Goal: Task Accomplishment & Management: Manage account settings

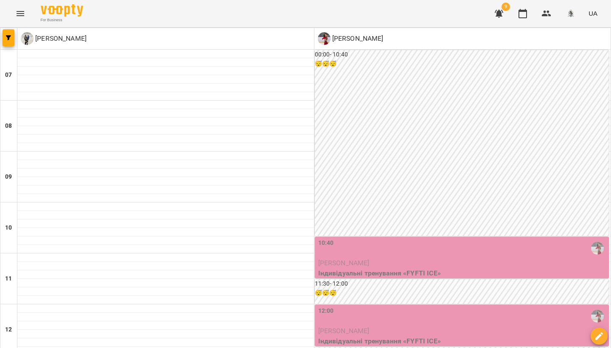
click at [24, 15] on icon "Menu" at bounding box center [21, 13] width 8 height 5
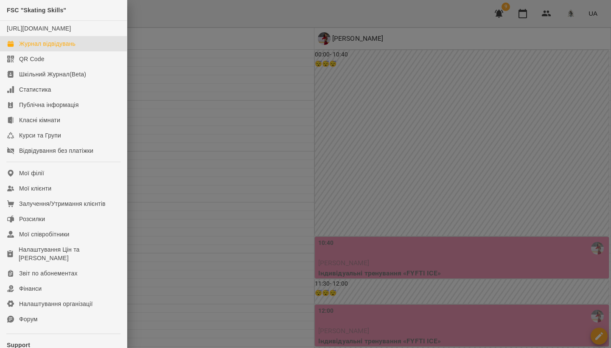
click at [542, 14] on div at bounding box center [305, 174] width 611 height 348
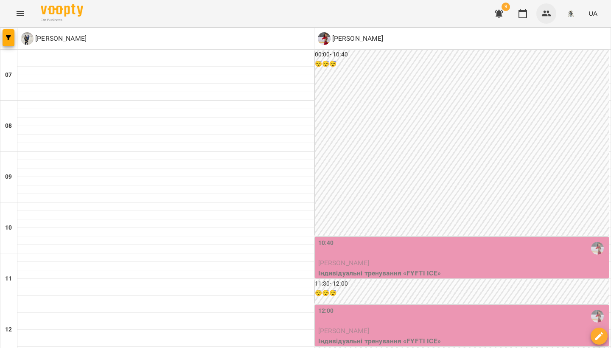
click at [545, 15] on icon "button" at bounding box center [546, 14] width 9 height 6
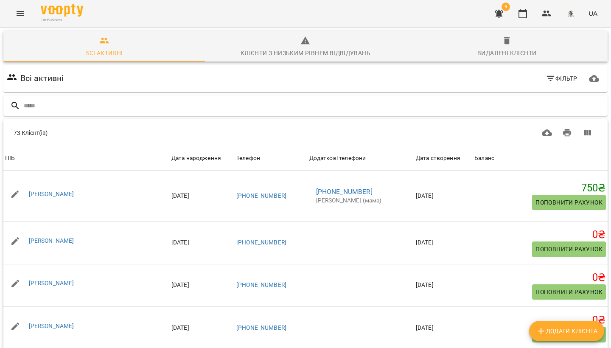
click at [98, 106] on input "text" at bounding box center [314, 106] width 581 height 14
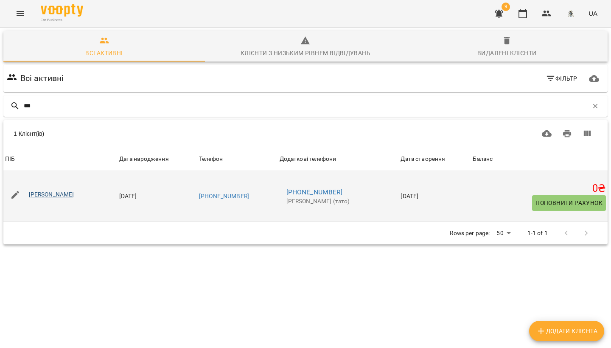
type input "***"
click at [74, 195] on link "[PERSON_NAME]" at bounding box center [51, 194] width 45 height 7
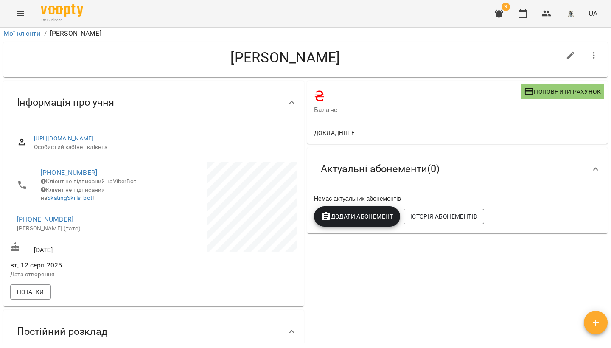
scroll to position [4, 0]
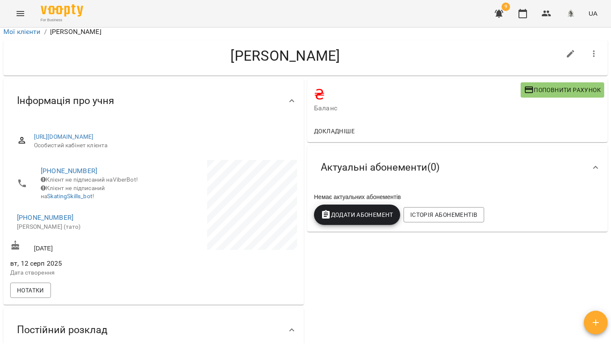
click at [381, 215] on span "Додати Абонемент" at bounding box center [357, 215] width 73 height 10
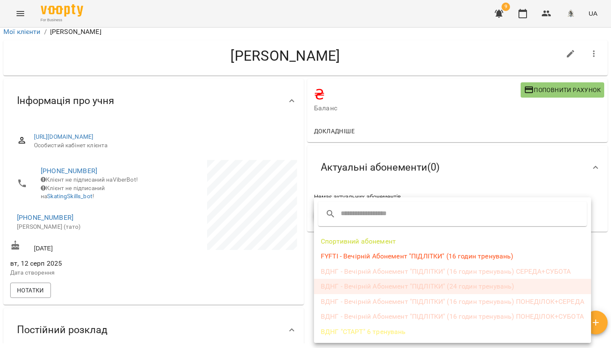
click at [372, 287] on li "ВДНГ - Вечірній Абонемент "ПІДЛІТКИ" (24 годин тренувань)" at bounding box center [452, 286] width 277 height 15
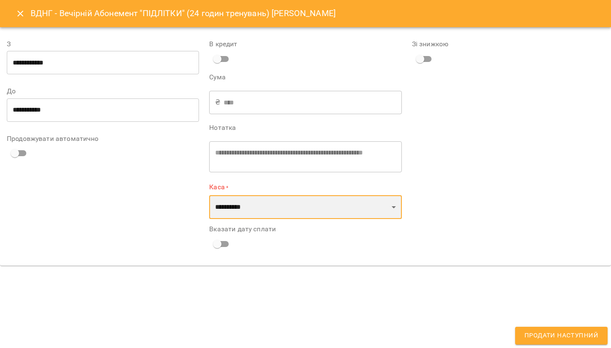
select select "****"
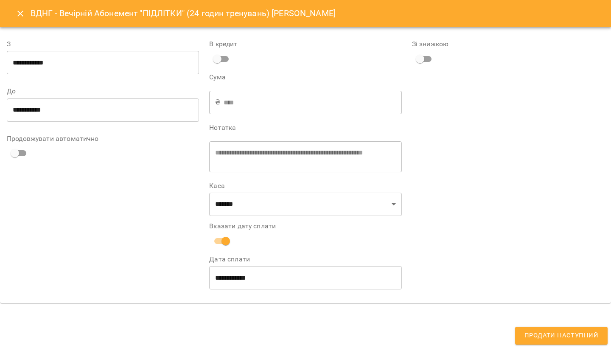
click at [48, 69] on input "**********" at bounding box center [103, 63] width 192 height 24
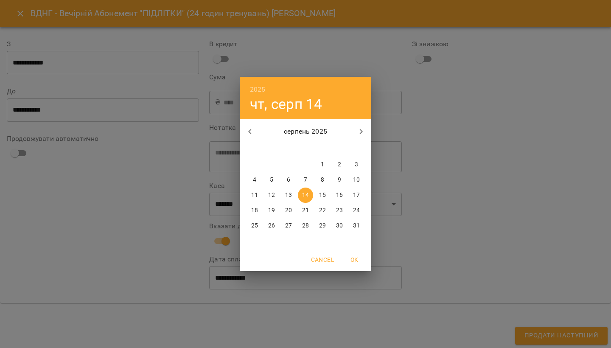
click at [251, 209] on span "18" at bounding box center [254, 210] width 15 height 8
type input "**********"
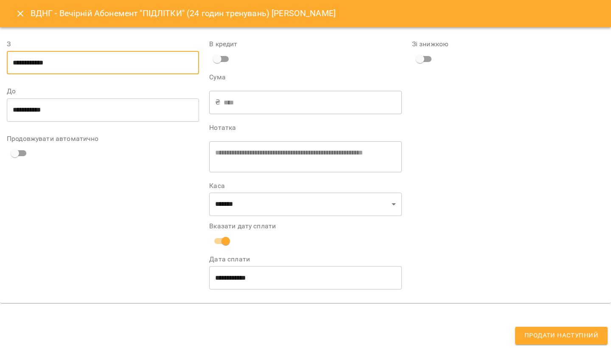
click at [72, 109] on input "**********" at bounding box center [103, 110] width 192 height 24
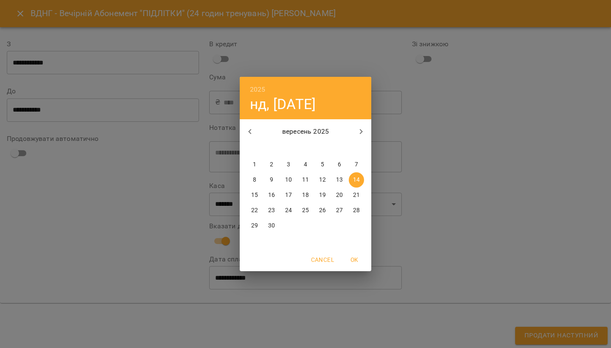
click at [107, 219] on div "2025 нд, вер [DATE] вт ср чт пт сб нд 1 2 3 4 5 6 7 8 9 10 11 12 13 14 15 16 17…" at bounding box center [305, 174] width 611 height 348
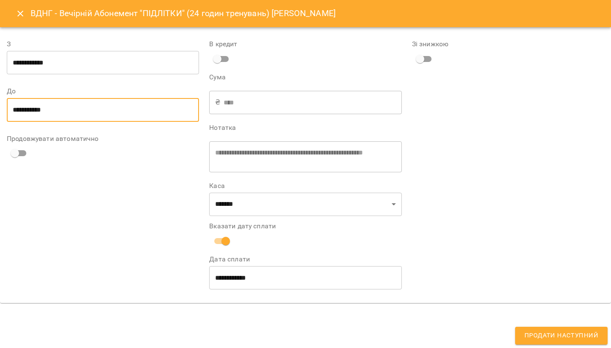
click at [552, 332] on span "Продати наступний" at bounding box center [562, 335] width 74 height 11
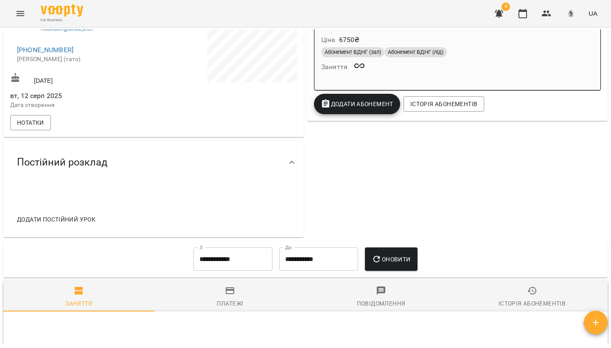
scroll to position [59, 0]
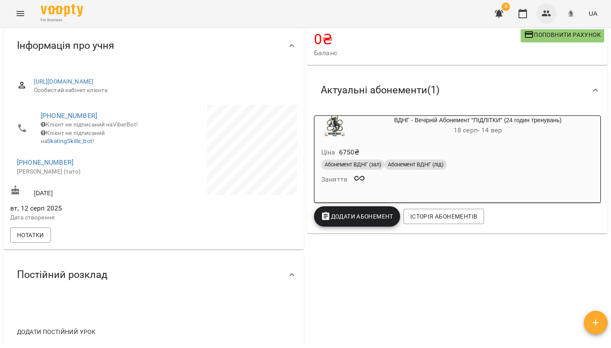
click at [545, 15] on icon "button" at bounding box center [546, 14] width 9 height 6
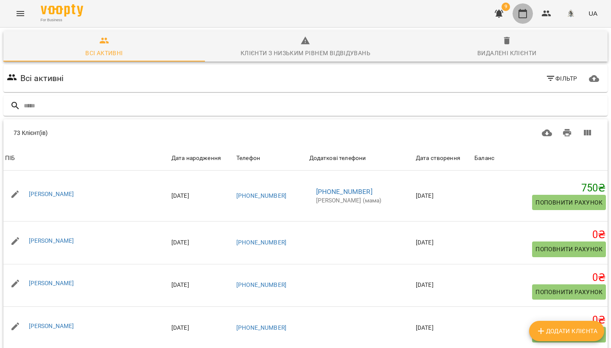
click at [527, 14] on icon "button" at bounding box center [523, 13] width 8 height 9
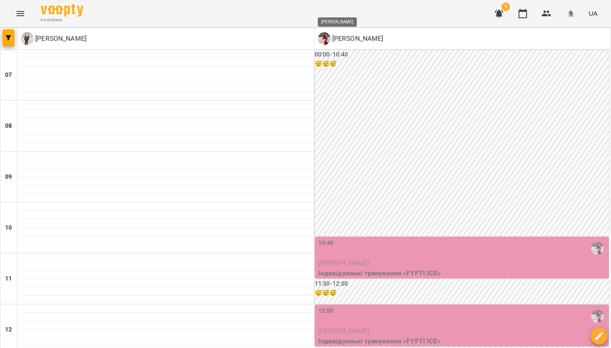
click at [363, 41] on p "[PERSON_NAME]" at bounding box center [357, 39] width 53 height 10
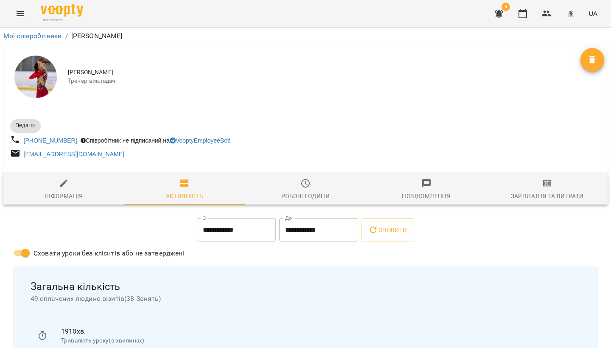
click at [22, 14] on icon "Menu" at bounding box center [21, 13] width 8 height 5
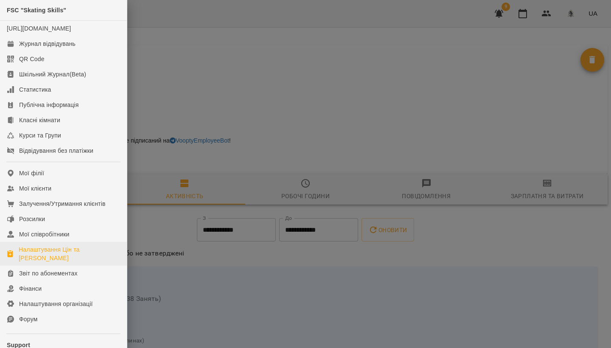
click at [38, 262] on div "Налаштування Цін та [PERSON_NAME]" at bounding box center [69, 253] width 101 height 17
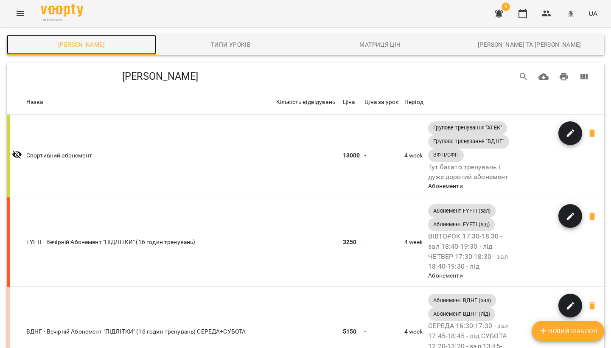
click at [98, 46] on span "[PERSON_NAME]" at bounding box center [81, 44] width 139 height 10
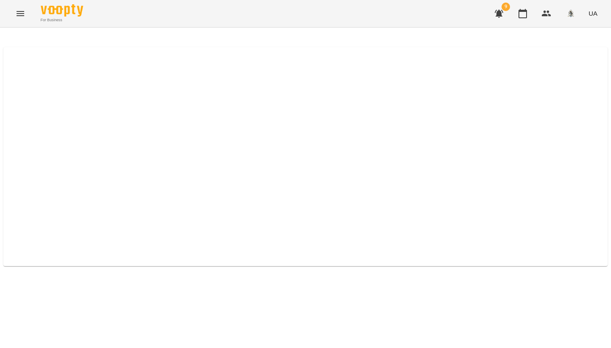
select select "****"
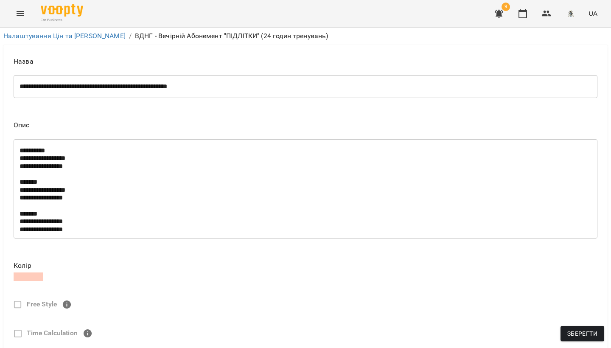
scroll to position [192, 0]
click at [57, 14] on img at bounding box center [62, 10] width 42 height 12
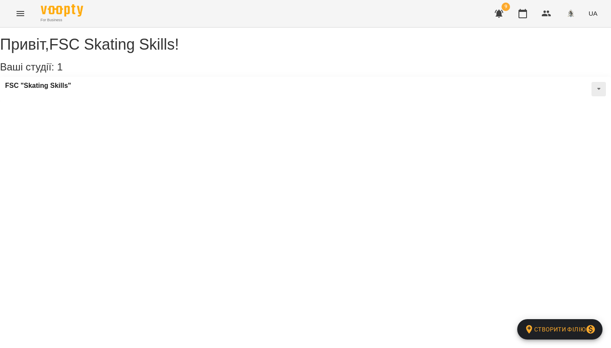
click at [29, 5] on div "For Business 9 UA" at bounding box center [305, 13] width 611 height 27
click at [22, 11] on icon "Menu" at bounding box center [20, 13] width 10 height 10
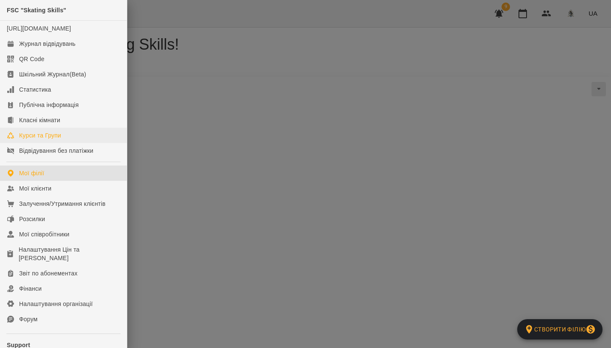
click at [62, 143] on link "Курси та Групи" at bounding box center [63, 135] width 127 height 15
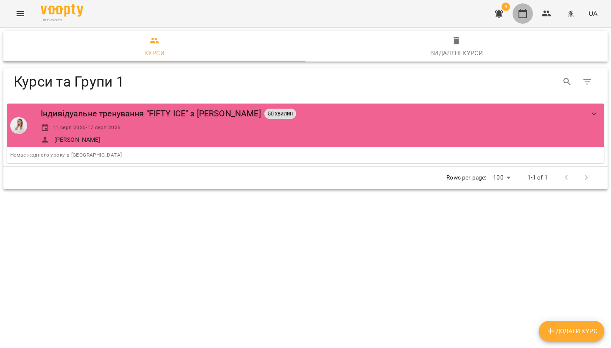
click at [527, 16] on icon "button" at bounding box center [523, 13] width 10 height 10
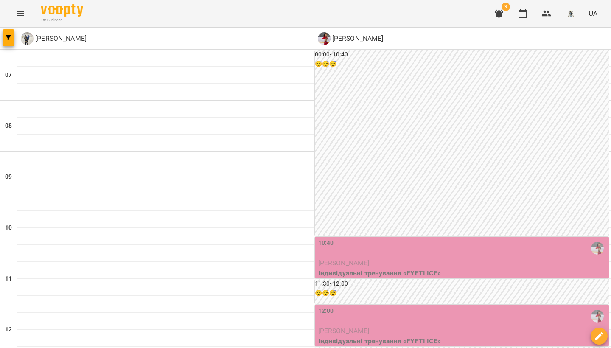
type input "**********"
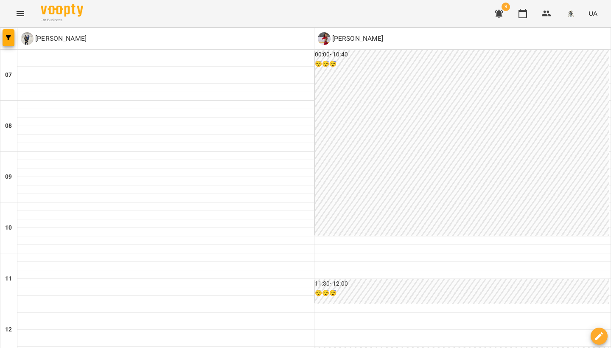
scroll to position [394, 0]
select select
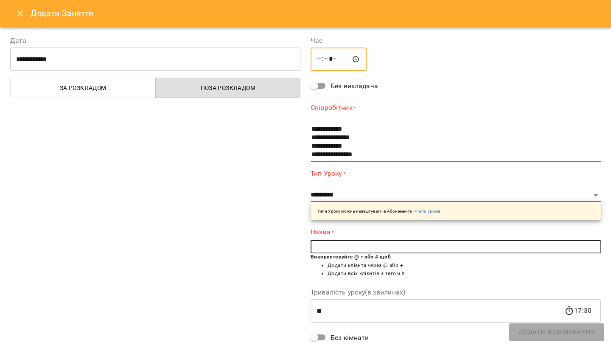
click at [335, 60] on input "*****" at bounding box center [339, 60] width 56 height 24
type input "*****"
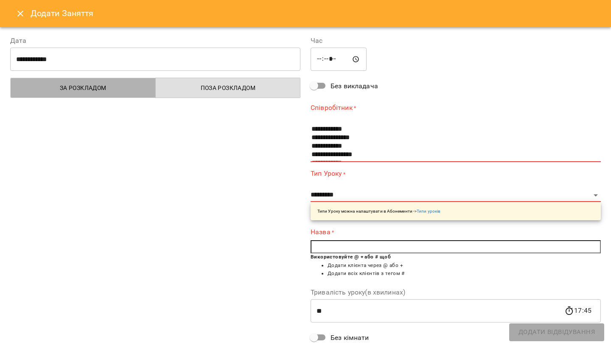
click at [95, 95] on button "За розкладом" at bounding box center [83, 88] width 146 height 20
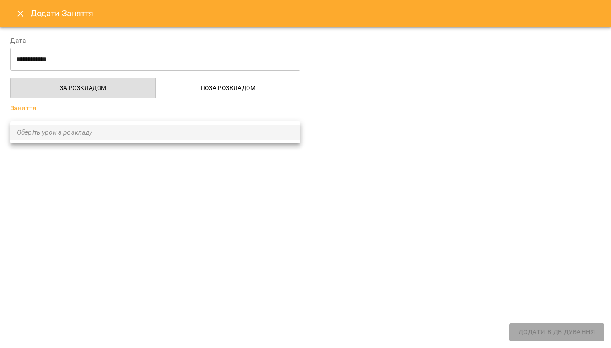
click at [85, 131] on ul "Оберіть урок з розкладу" at bounding box center [155, 132] width 290 height 22
click at [54, 164] on div at bounding box center [305, 174] width 611 height 348
drag, startPoint x: 123, startPoint y: 140, endPoint x: 192, endPoint y: 101, distance: 79.8
click at [132, 136] on ul "Оберіть урок з розкладу" at bounding box center [155, 132] width 290 height 22
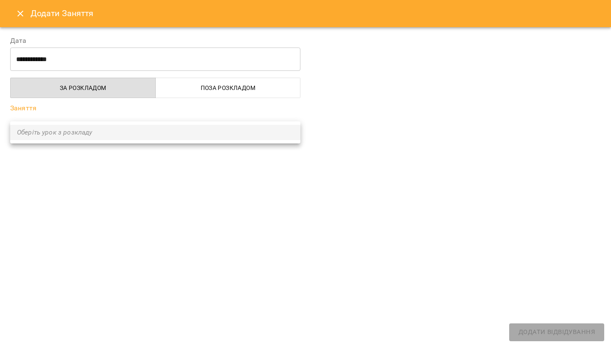
click at [194, 93] on div at bounding box center [305, 174] width 611 height 348
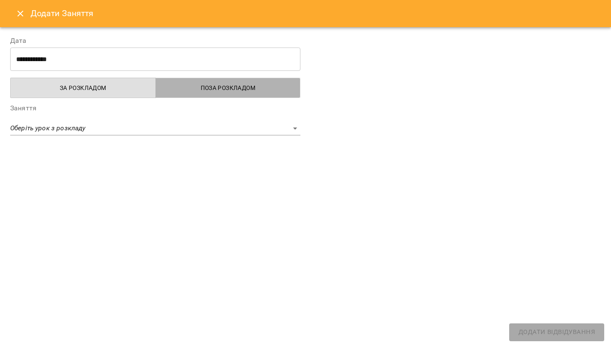
click at [194, 93] on button "Поза розкладом" at bounding box center [228, 88] width 146 height 20
select select
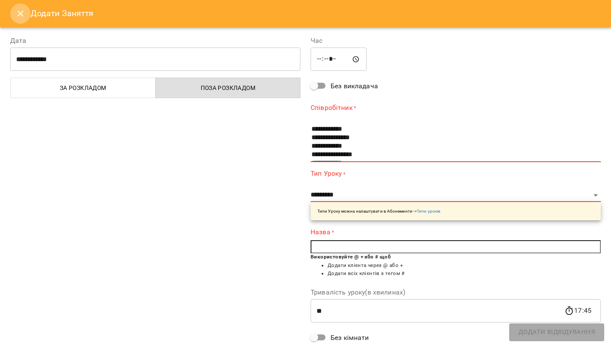
click at [18, 15] on icon "Close" at bounding box center [20, 13] width 10 height 10
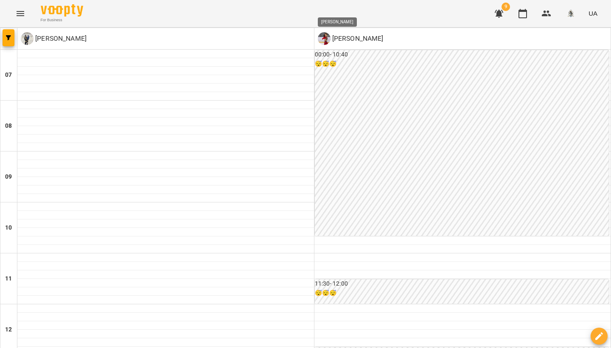
click at [351, 38] on p "[PERSON_NAME]" at bounding box center [357, 39] width 53 height 10
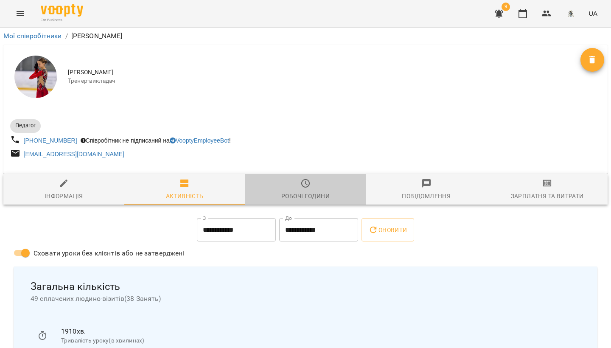
click at [306, 189] on span "Робочі години" at bounding box center [305, 189] width 111 height 23
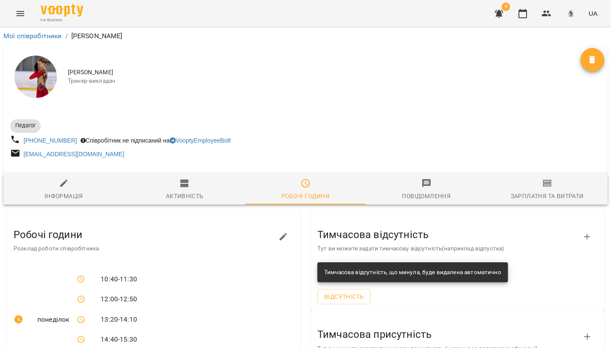
click at [21, 13] on icon "Menu" at bounding box center [20, 13] width 10 height 10
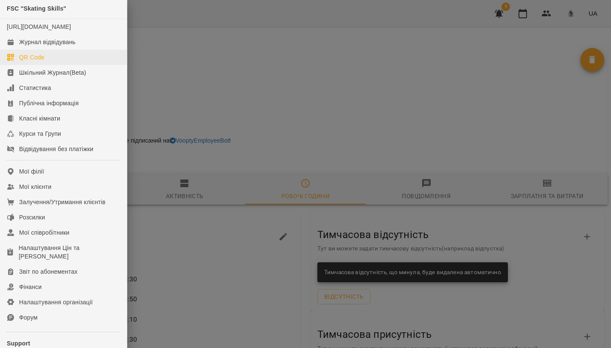
scroll to position [0, 0]
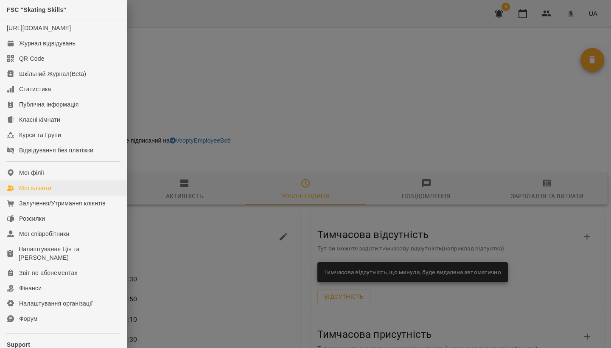
click at [70, 196] on link "Мої клієнти" at bounding box center [63, 187] width 127 height 15
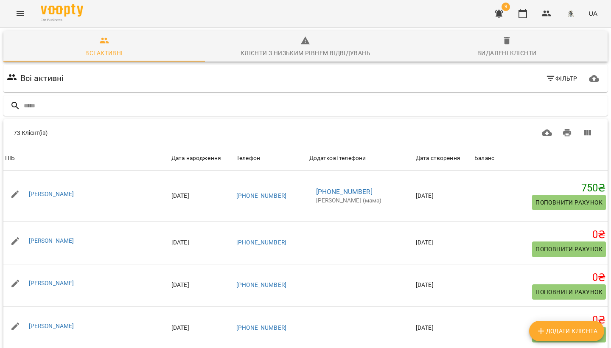
click at [550, 84] on button "Фільтр" at bounding box center [561, 78] width 39 height 15
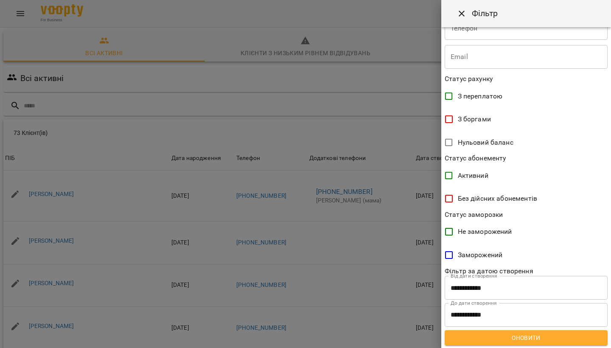
scroll to position [124, 0]
click at [424, 15] on div at bounding box center [305, 174] width 611 height 348
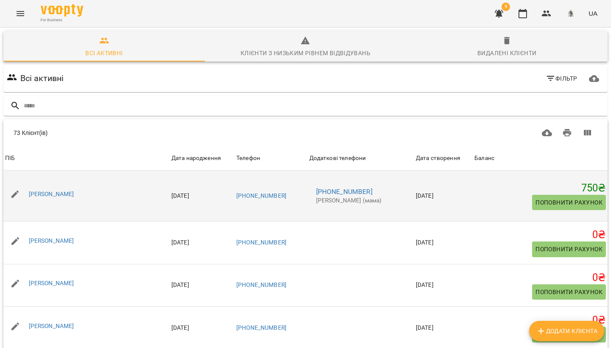
scroll to position [0, 0]
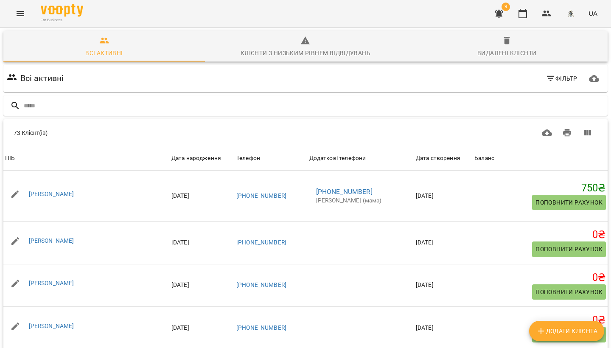
click at [310, 52] on div "Клієнти з низьким рівнем відвідувань" at bounding box center [306, 53] width 130 height 10
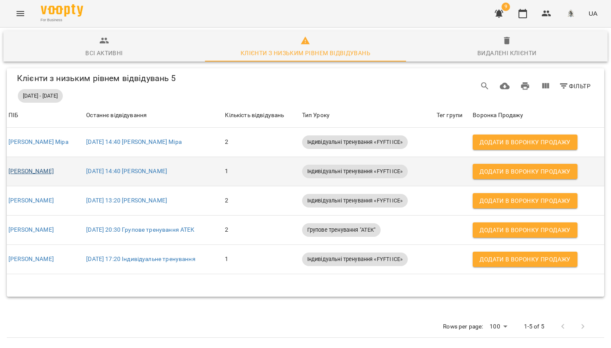
scroll to position [3, 0]
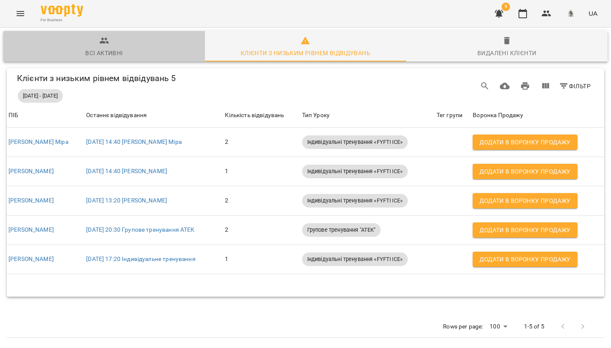
click at [108, 49] on div "Всі активні" at bounding box center [103, 53] width 37 height 10
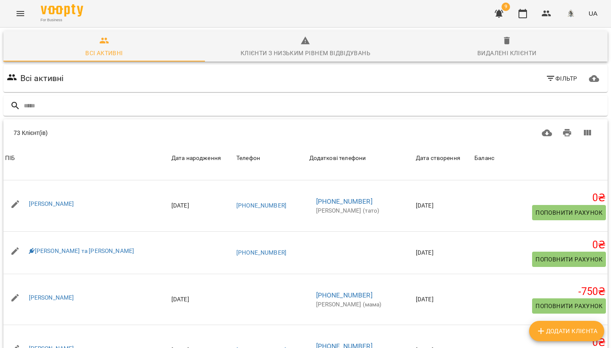
scroll to position [2298, 0]
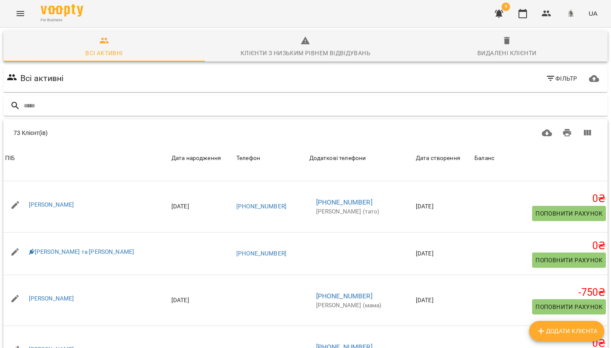
click at [553, 83] on icon "button" at bounding box center [551, 78] width 10 height 10
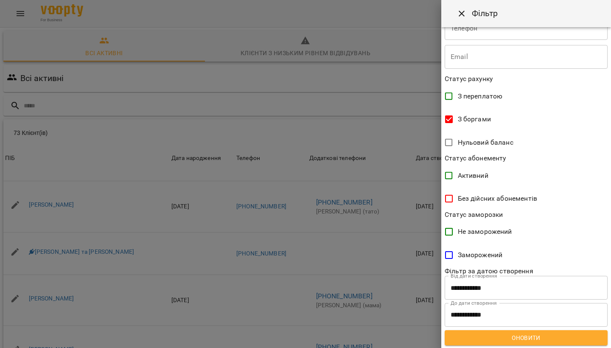
scroll to position [124, 0]
click at [512, 333] on span "Оновити" at bounding box center [526, 338] width 149 height 10
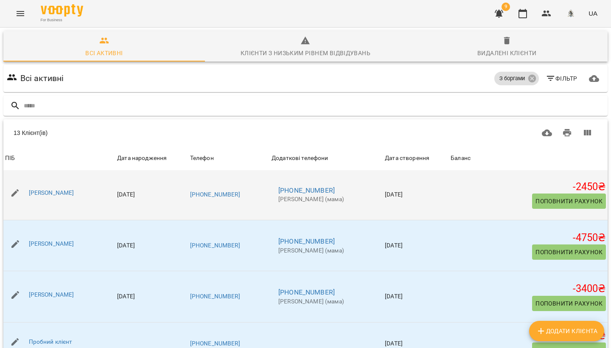
scroll to position [62, 0]
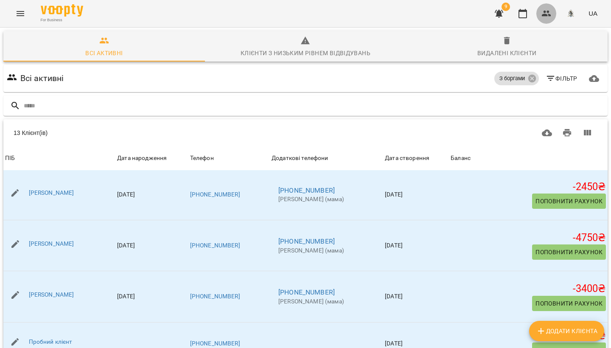
drag, startPoint x: 543, startPoint y: 16, endPoint x: 539, endPoint y: 20, distance: 5.7
click at [542, 16] on icon "button" at bounding box center [547, 13] width 10 height 10
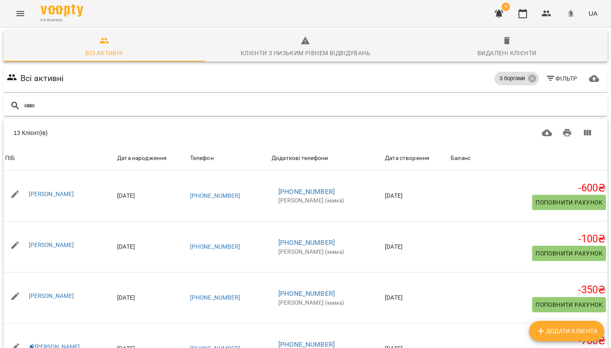
click at [276, 110] on input "text" at bounding box center [314, 106] width 581 height 14
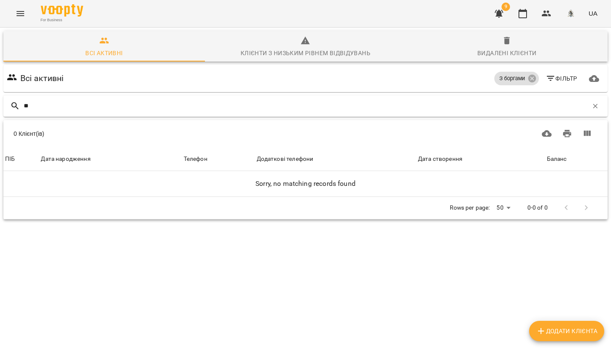
type input "*"
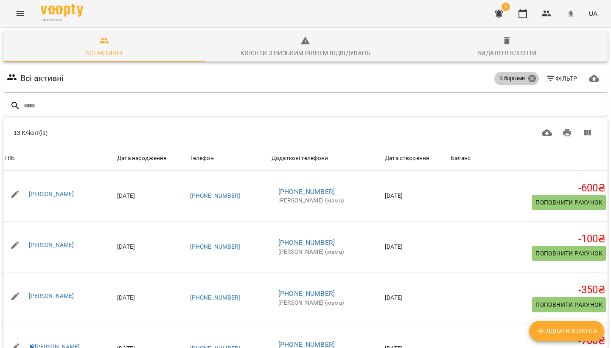
click at [533, 80] on icon at bounding box center [532, 79] width 8 height 8
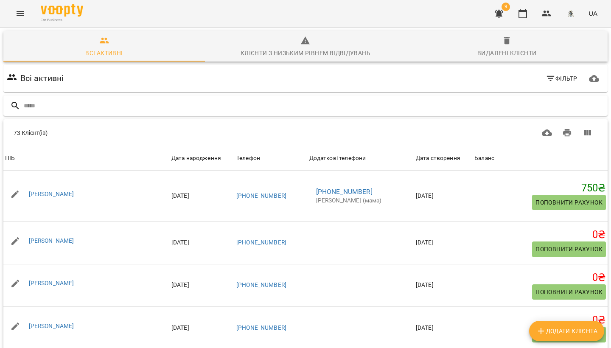
click at [102, 116] on div at bounding box center [306, 106] width 608 height 24
click at [104, 111] on input "text" at bounding box center [314, 106] width 581 height 14
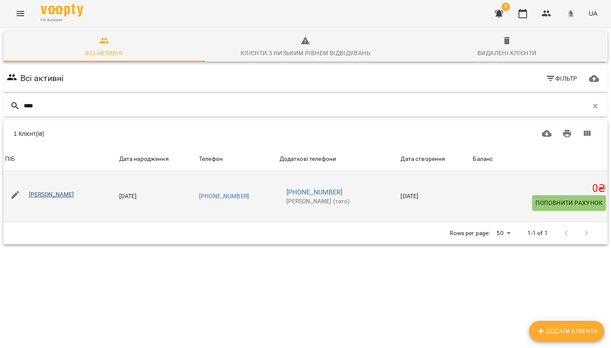
drag, startPoint x: 104, startPoint y: 111, endPoint x: 78, endPoint y: 197, distance: 89.8
click at [76, 198] on div "[PERSON_NAME]" at bounding box center [51, 195] width 49 height 12
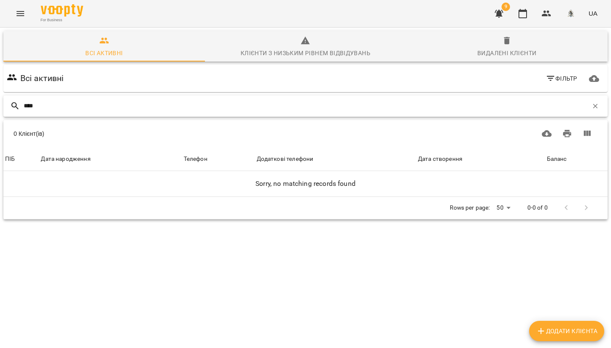
click at [45, 108] on input "****" at bounding box center [306, 106] width 565 height 14
type input "*"
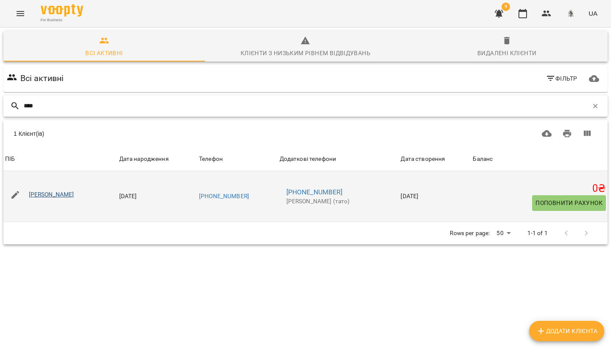
type input "****"
click at [54, 195] on link "[PERSON_NAME]" at bounding box center [51, 194] width 45 height 7
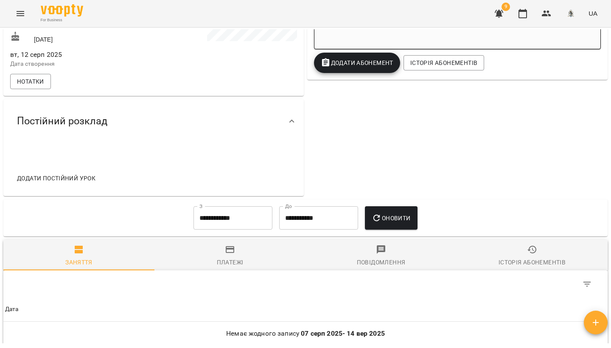
scroll to position [228, 0]
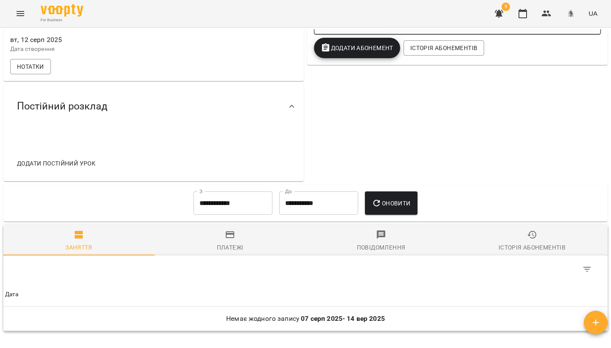
click at [74, 160] on button "Додати постійний урок" at bounding box center [56, 163] width 85 height 15
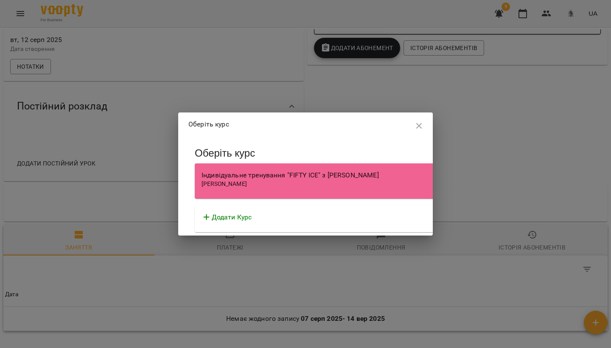
click at [271, 216] on div "Додати Курс" at bounding box center [437, 217] width 470 height 10
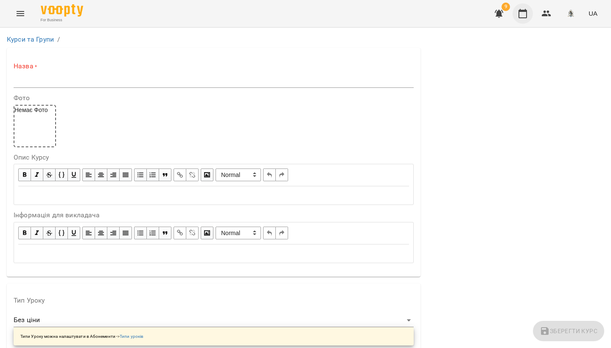
click at [528, 14] on icon "button" at bounding box center [523, 13] width 10 height 10
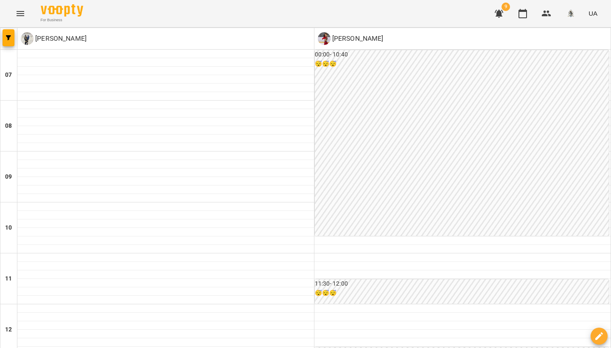
click at [25, 14] on button "Menu" at bounding box center [20, 13] width 20 height 20
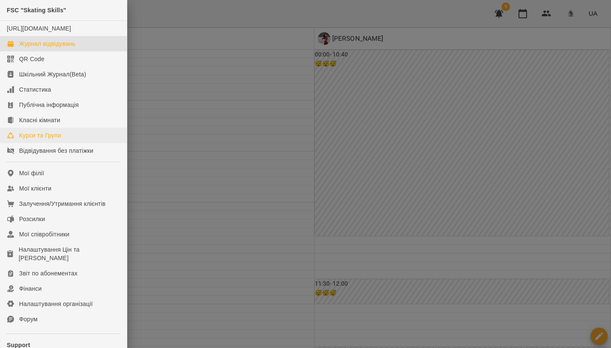
click at [43, 140] on div "Курси та Групи" at bounding box center [40, 135] width 42 height 8
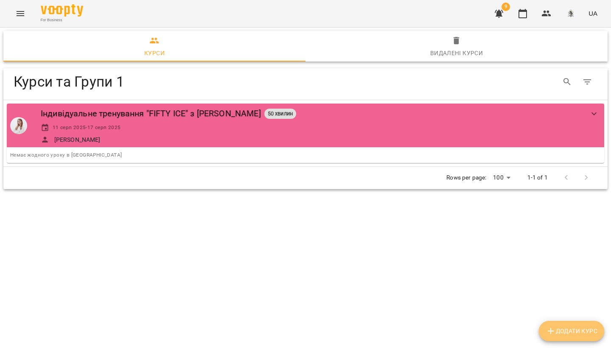
click at [578, 338] on button "Додати Курс" at bounding box center [571, 331] width 65 height 20
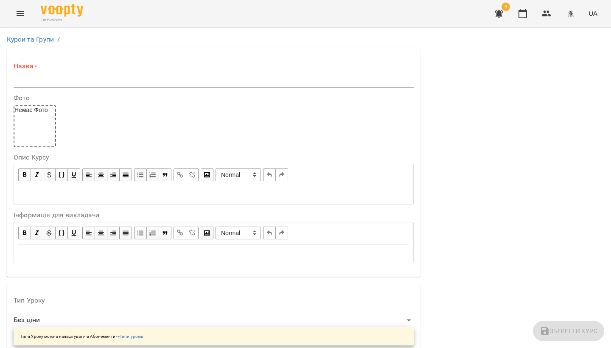
click at [26, 77] on input "text" at bounding box center [214, 81] width 400 height 14
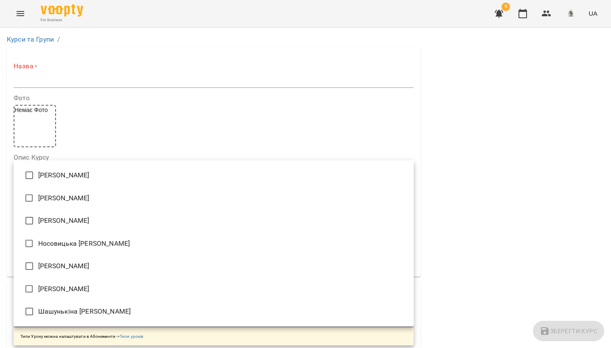
click at [91, 152] on div at bounding box center [305, 174] width 611 height 348
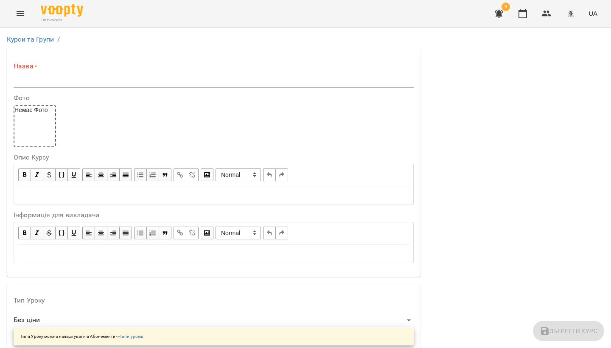
scroll to position [162, 0]
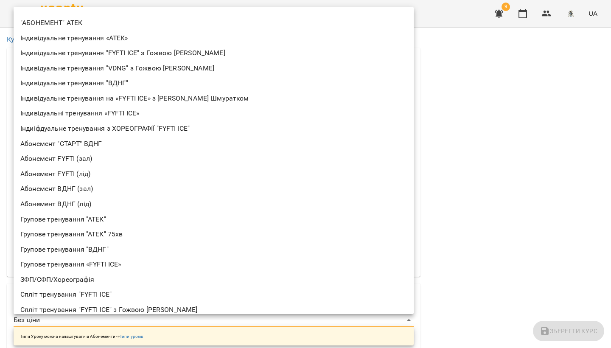
scroll to position [76, 0]
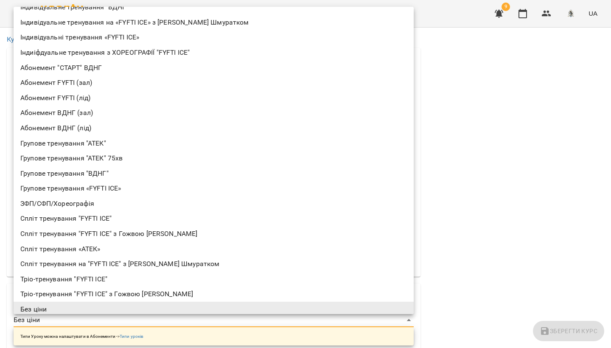
click at [135, 130] on li "Абонемент ВДНГ (лід)" at bounding box center [214, 128] width 400 height 15
type input "**********"
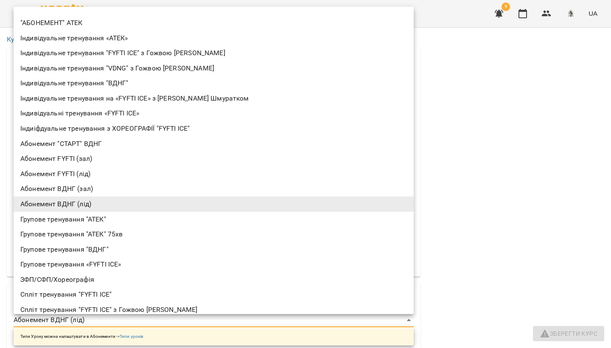
click at [472, 126] on div at bounding box center [305, 174] width 611 height 348
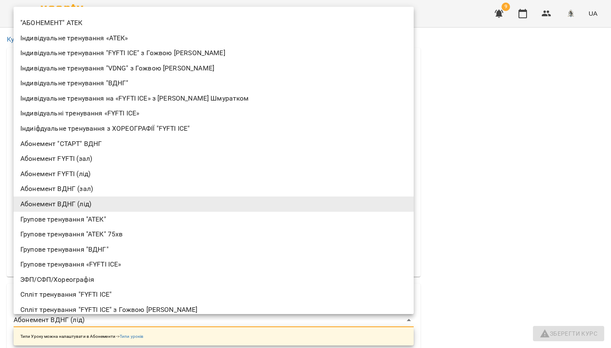
click at [464, 82] on div at bounding box center [305, 174] width 611 height 348
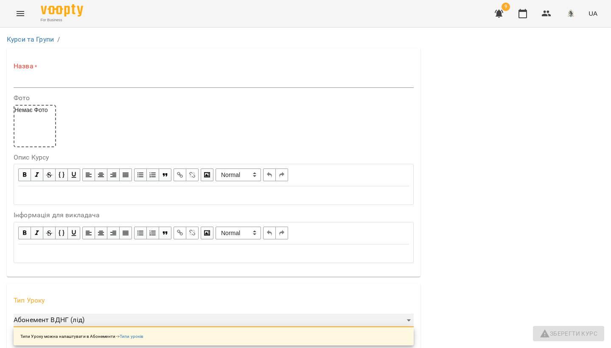
scroll to position [0, 0]
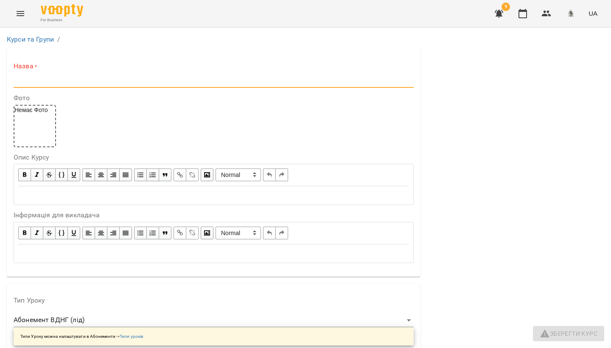
click at [25, 81] on input "text" at bounding box center [214, 81] width 400 height 14
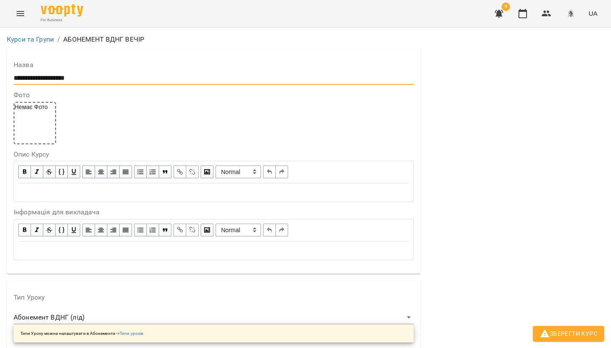
scroll to position [172, 0]
type input "**********"
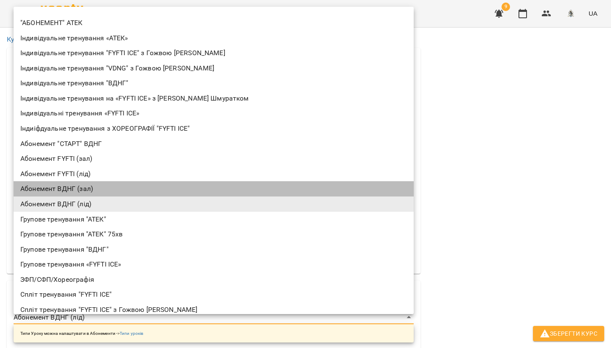
click at [50, 188] on li "Абонемент ВДНГ (зал)" at bounding box center [214, 188] width 400 height 15
type input "**********"
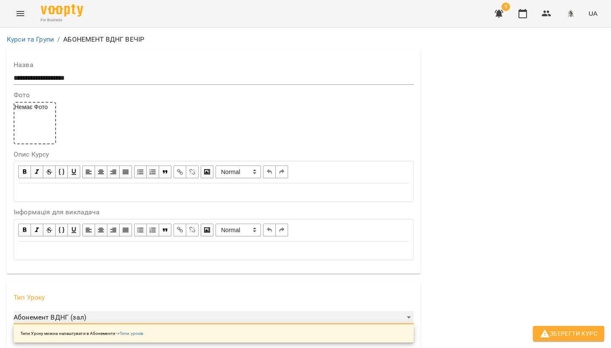
scroll to position [196, 0]
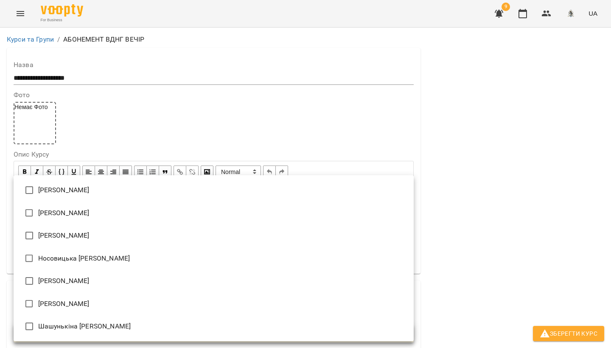
type input "**********"
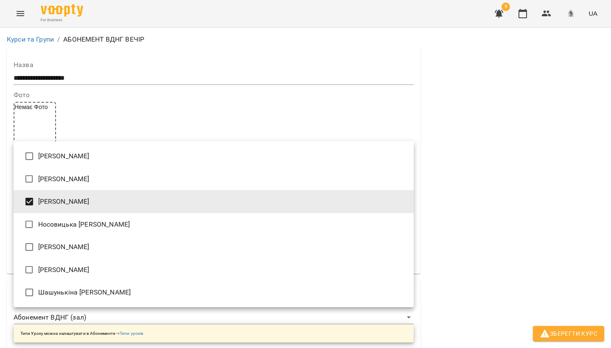
click at [474, 230] on div at bounding box center [305, 174] width 611 height 348
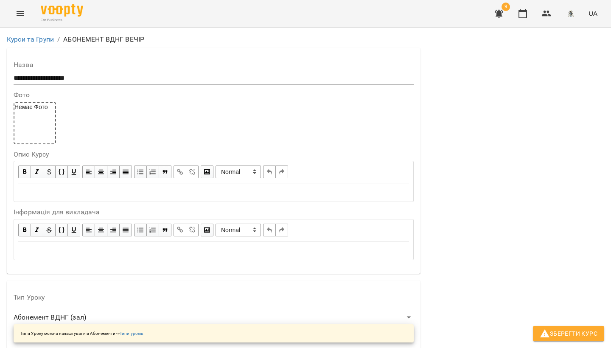
scroll to position [435, 0]
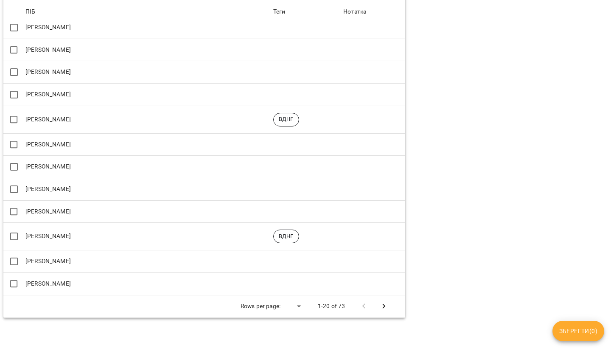
scroll to position [287, 2]
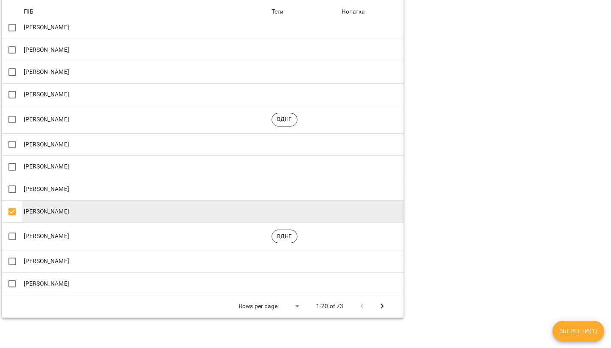
click at [584, 328] on span "Зберегти ( 1 )" at bounding box center [578, 331] width 38 height 10
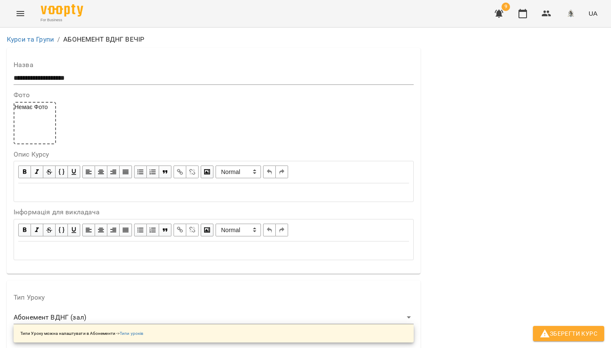
scroll to position [491, 0]
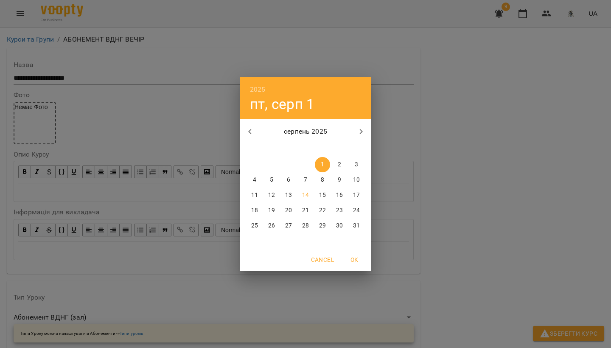
click at [253, 212] on p "18" at bounding box center [254, 210] width 7 height 8
type input "**********"
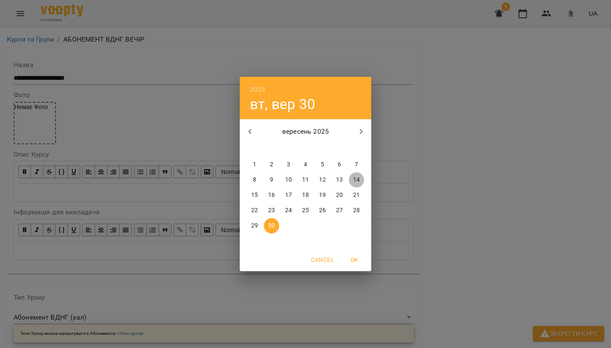
click at [358, 181] on p "14" at bounding box center [356, 180] width 7 height 8
type input "**********"
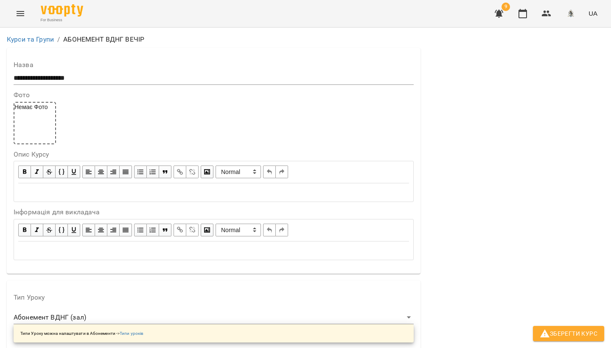
scroll to position [680, 0]
click at [563, 330] on span "Зберегти Курс" at bounding box center [569, 334] width 58 height 10
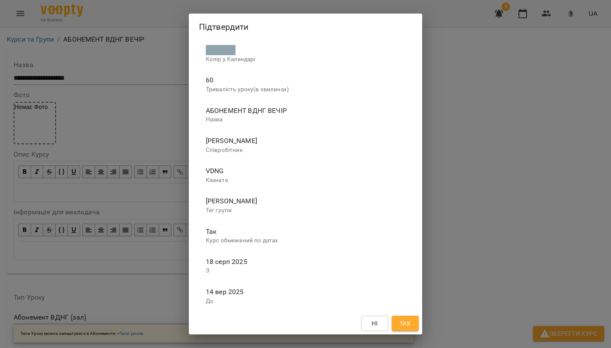
scroll to position [0, 0]
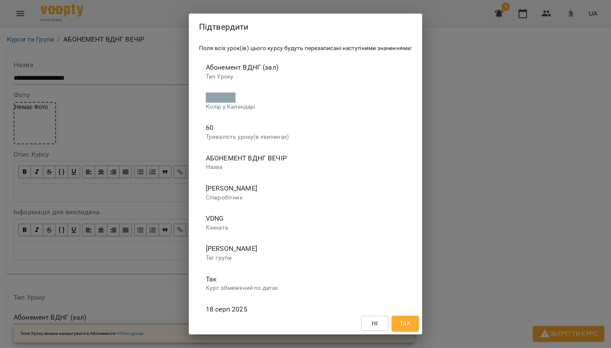
click at [408, 325] on span "Так" at bounding box center [405, 323] width 11 height 10
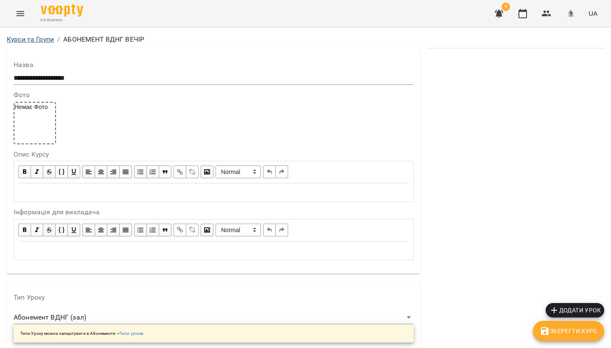
click at [37, 42] on link "Курси та Групи" at bounding box center [30, 39] width 47 height 8
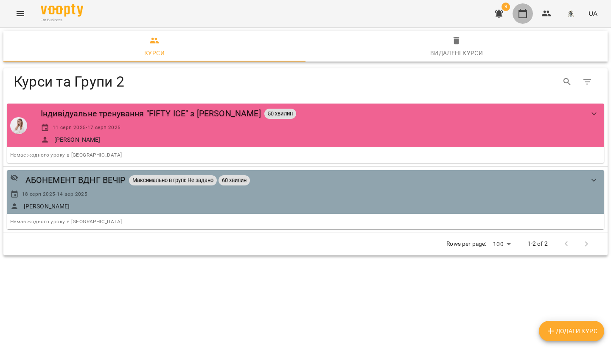
click at [521, 20] on button "button" at bounding box center [523, 13] width 20 height 20
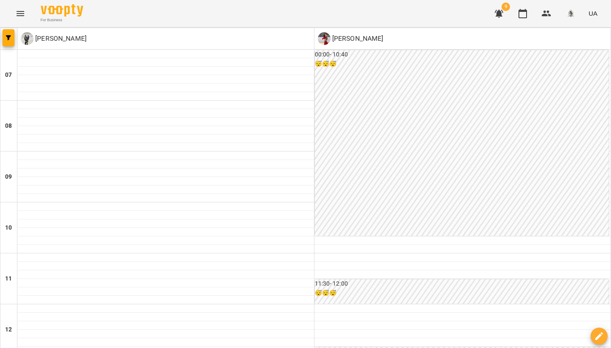
click at [18, 12] on icon "Menu" at bounding box center [21, 13] width 8 height 5
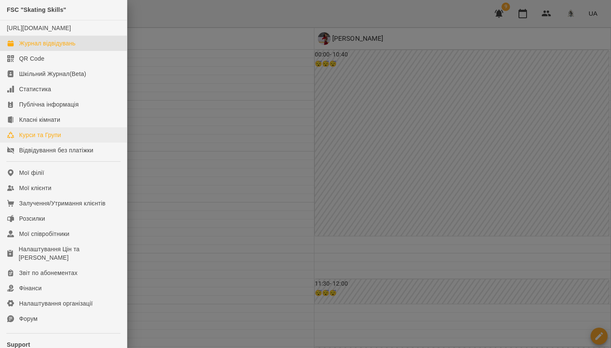
scroll to position [0, 0]
click at [47, 139] on div "Курси та Групи" at bounding box center [40, 135] width 42 height 8
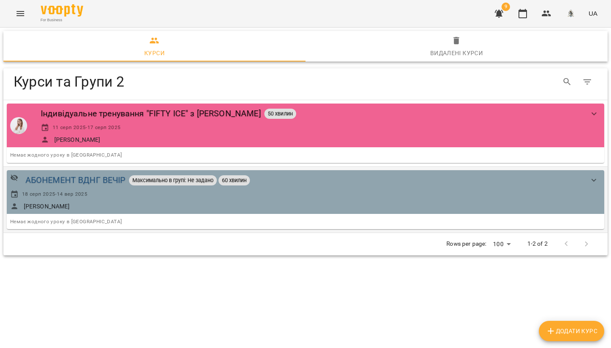
click at [63, 184] on div "АБОНЕМЕНТ ВДНГ ВЕЧІР" at bounding box center [75, 180] width 100 height 13
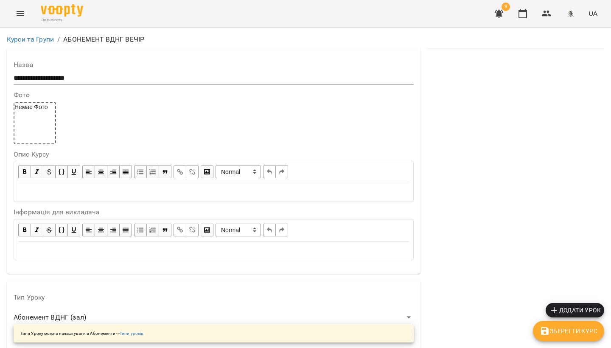
scroll to position [705, 0]
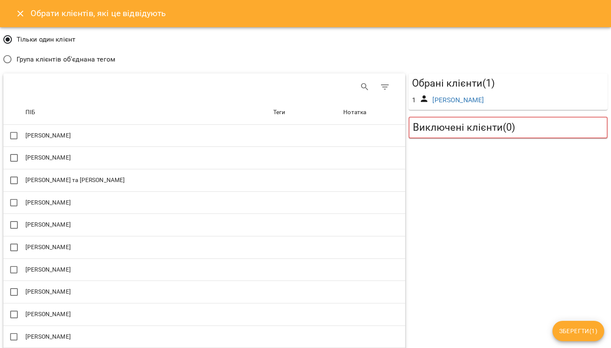
scroll to position [8, 1]
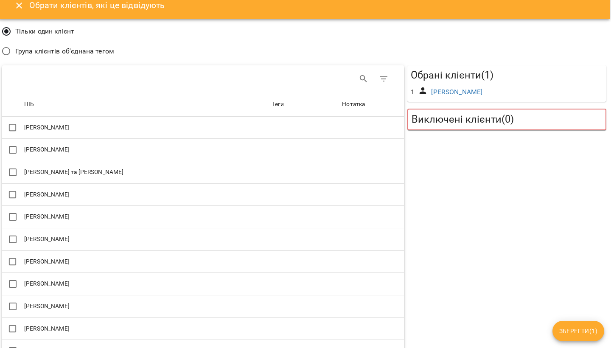
click at [18, 3] on icon "Close" at bounding box center [19, 5] width 10 height 10
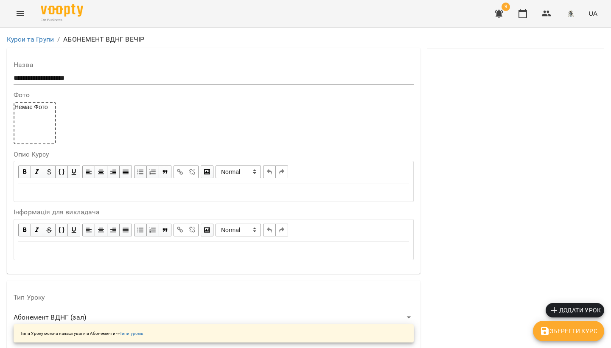
scroll to position [0, 0]
click at [17, 10] on icon "Menu" at bounding box center [20, 13] width 10 height 10
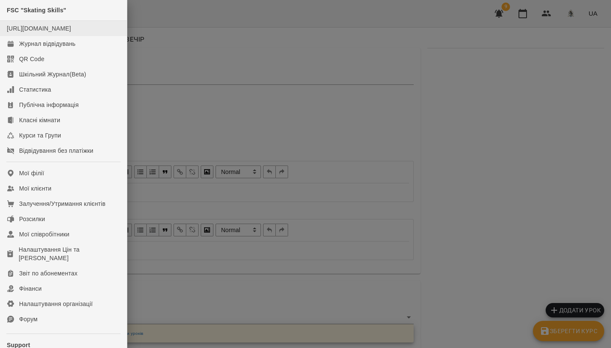
click at [26, 32] on link "[URL][DOMAIN_NAME]" at bounding box center [39, 28] width 64 height 7
click at [36, 262] on div "Налаштування Цін та [PERSON_NAME]" at bounding box center [69, 253] width 101 height 17
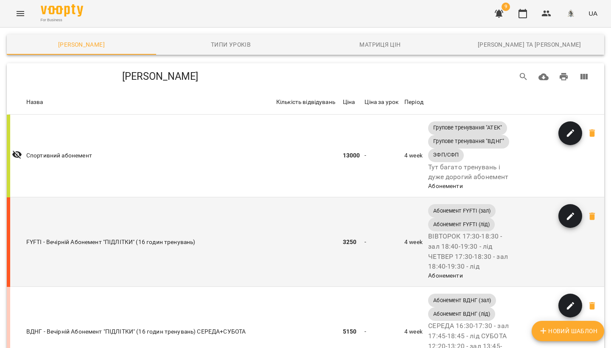
scroll to position [124, 0]
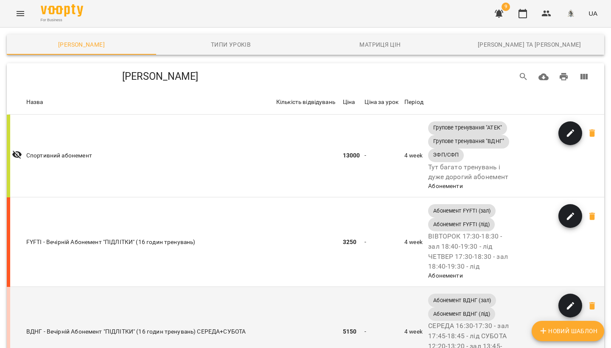
click at [576, 301] on span "button" at bounding box center [571, 306] width 24 height 10
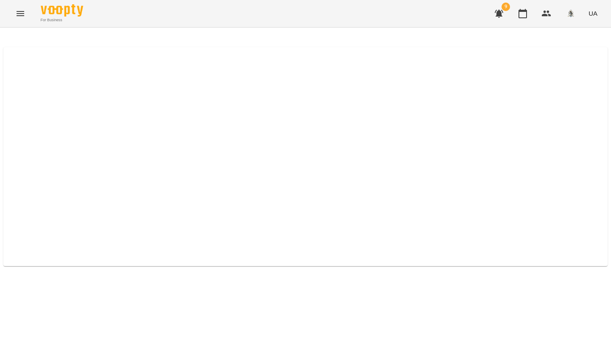
select select "****"
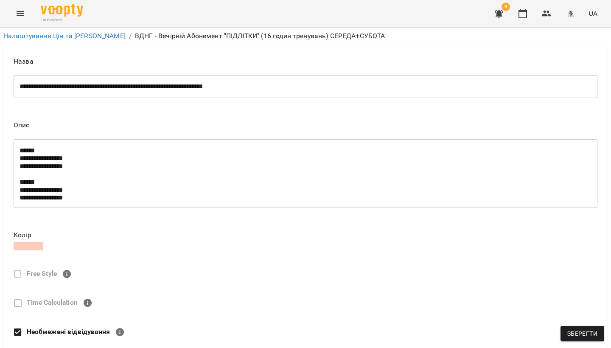
scroll to position [313, 0]
drag, startPoint x: 46, startPoint y: 67, endPoint x: 31, endPoint y: 66, distance: 15.3
type input "****"
click at [575, 334] on span "Зберегти" at bounding box center [582, 334] width 30 height 10
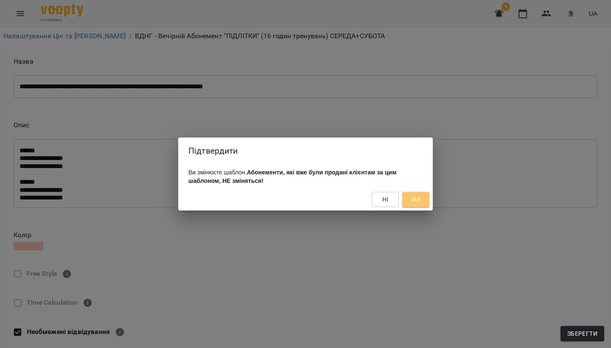
click at [422, 198] on button "Так" at bounding box center [415, 199] width 27 height 15
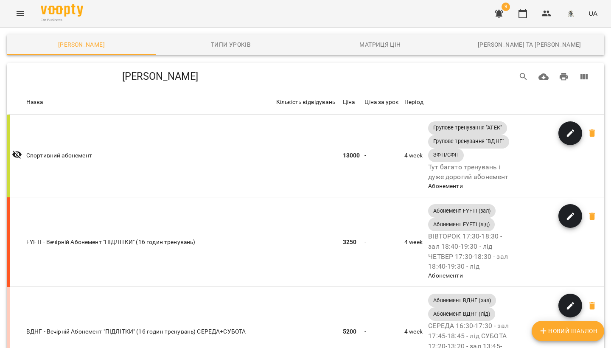
scroll to position [294, 0]
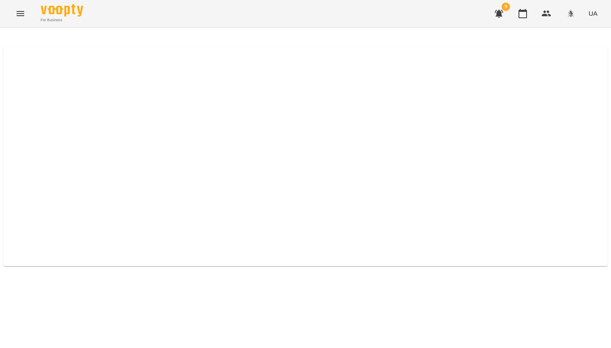
select select "****"
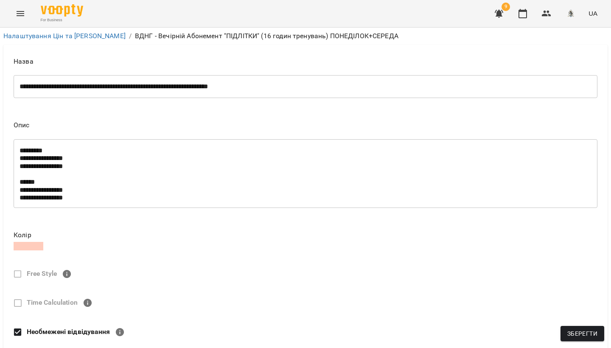
scroll to position [222, 0]
drag, startPoint x: 45, startPoint y: 160, endPoint x: 32, endPoint y: 161, distance: 13.3
type input "****"
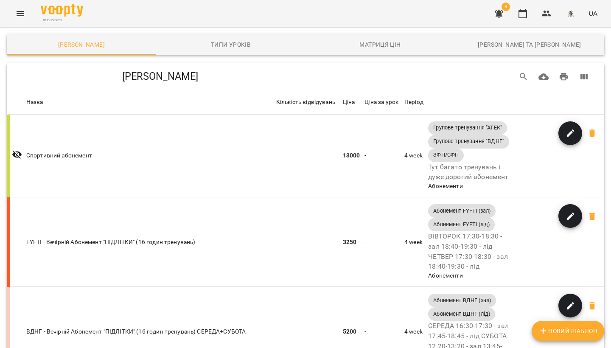
scroll to position [349, 0]
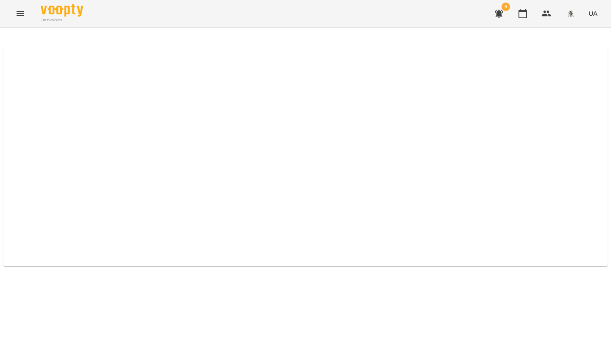
select select "****"
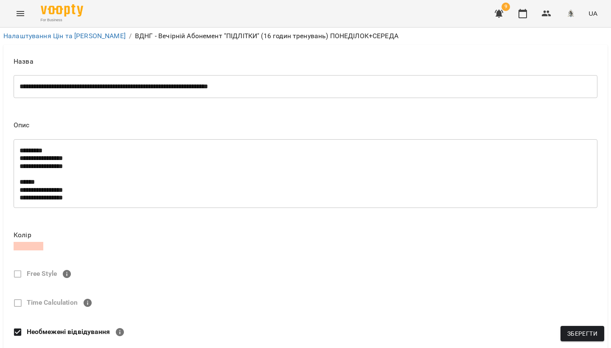
scroll to position [169, 0]
type input "****"
click at [573, 331] on span "Зберегти" at bounding box center [582, 334] width 30 height 10
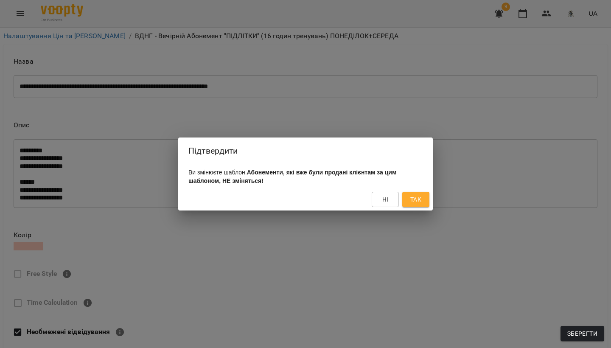
click at [421, 204] on span "Так" at bounding box center [415, 199] width 11 height 10
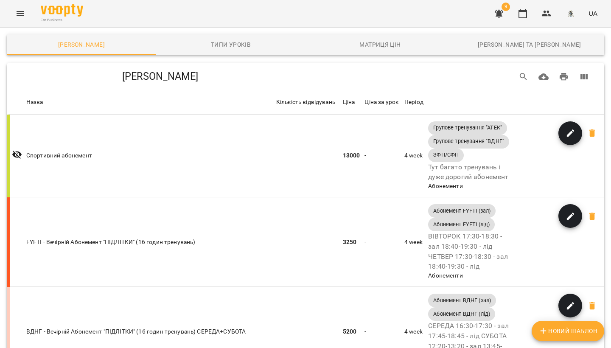
scroll to position [392, 0]
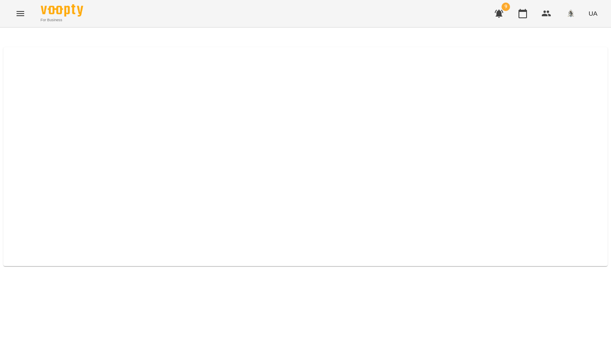
select select "****"
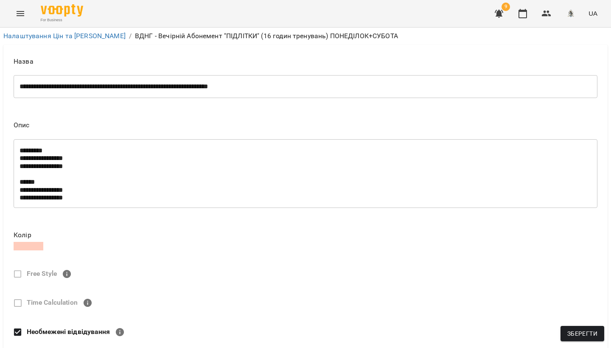
scroll to position [126, 0]
type input "****"
click at [579, 335] on span "Зберегти" at bounding box center [582, 334] width 30 height 10
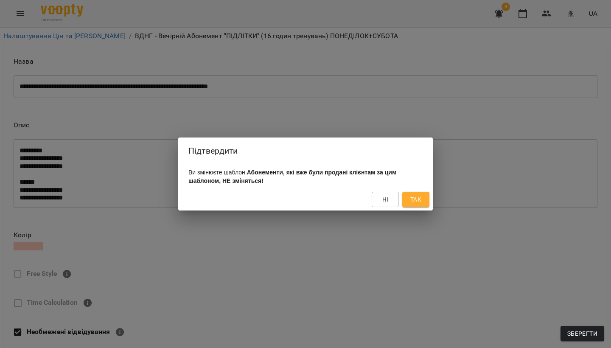
click at [412, 204] on span "Так" at bounding box center [415, 199] width 11 height 10
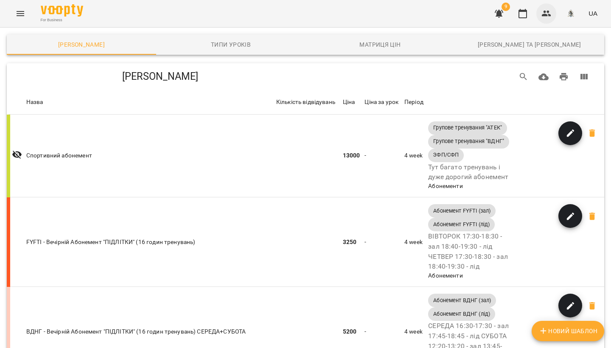
click at [545, 13] on icon "button" at bounding box center [546, 14] width 9 height 6
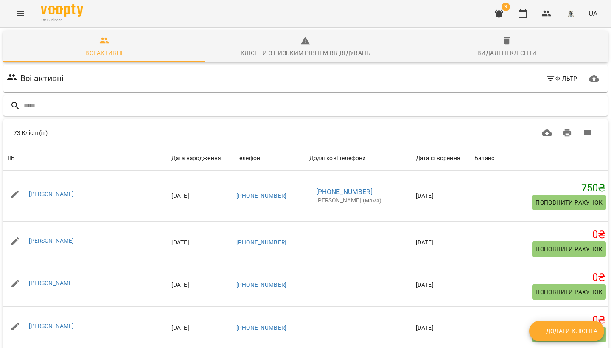
click at [37, 106] on input "text" at bounding box center [314, 106] width 581 height 14
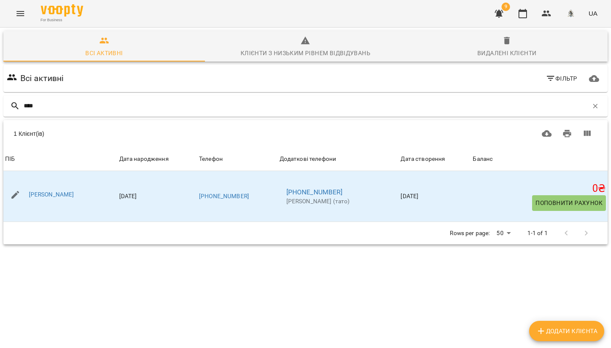
type input "****"
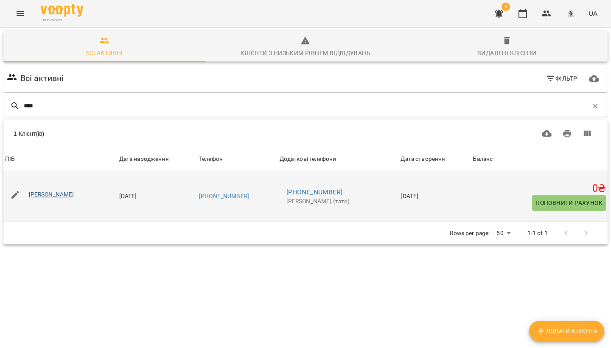
drag, startPoint x: 41, startPoint y: 121, endPoint x: 72, endPoint y: 196, distance: 80.9
click at [72, 196] on link "[PERSON_NAME]" at bounding box center [51, 194] width 45 height 7
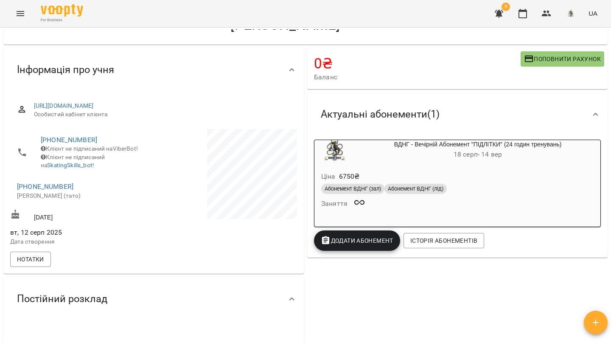
scroll to position [72, 0]
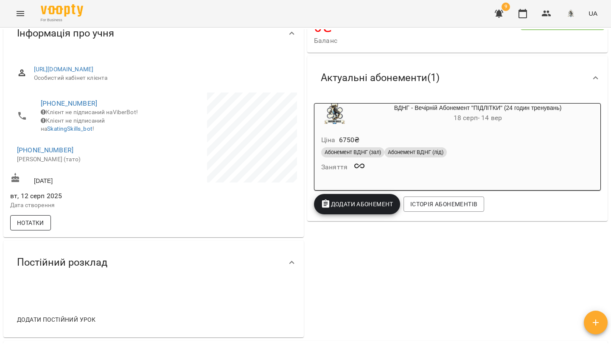
click at [42, 223] on span "Нотатки" at bounding box center [30, 223] width 27 height 10
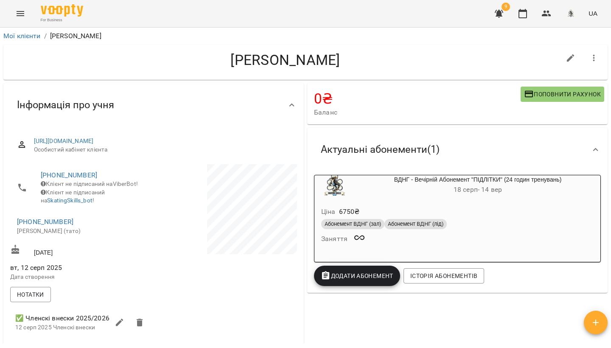
scroll to position [0, 0]
click at [527, 16] on icon "button" at bounding box center [523, 13] width 8 height 9
